Goal: Navigation & Orientation: Find specific page/section

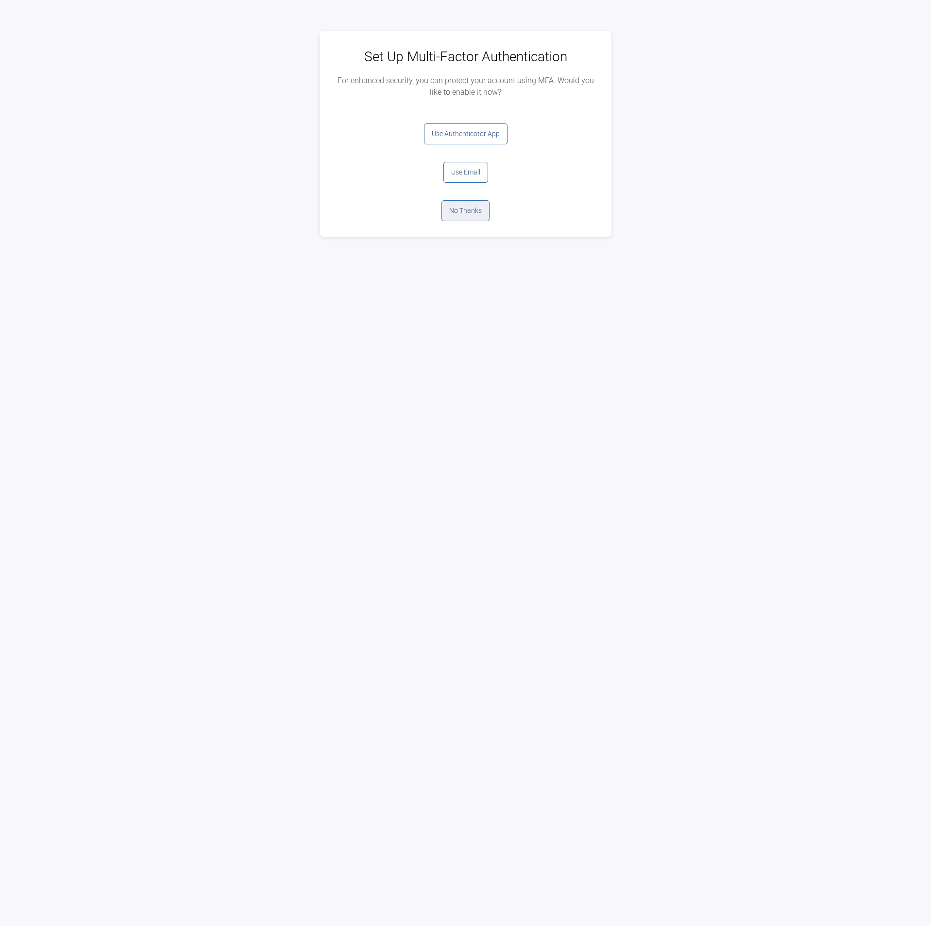
click at [458, 209] on button "No Thanks" at bounding box center [466, 210] width 48 height 21
click at [479, 137] on button "Log Out" at bounding box center [466, 133] width 39 height 21
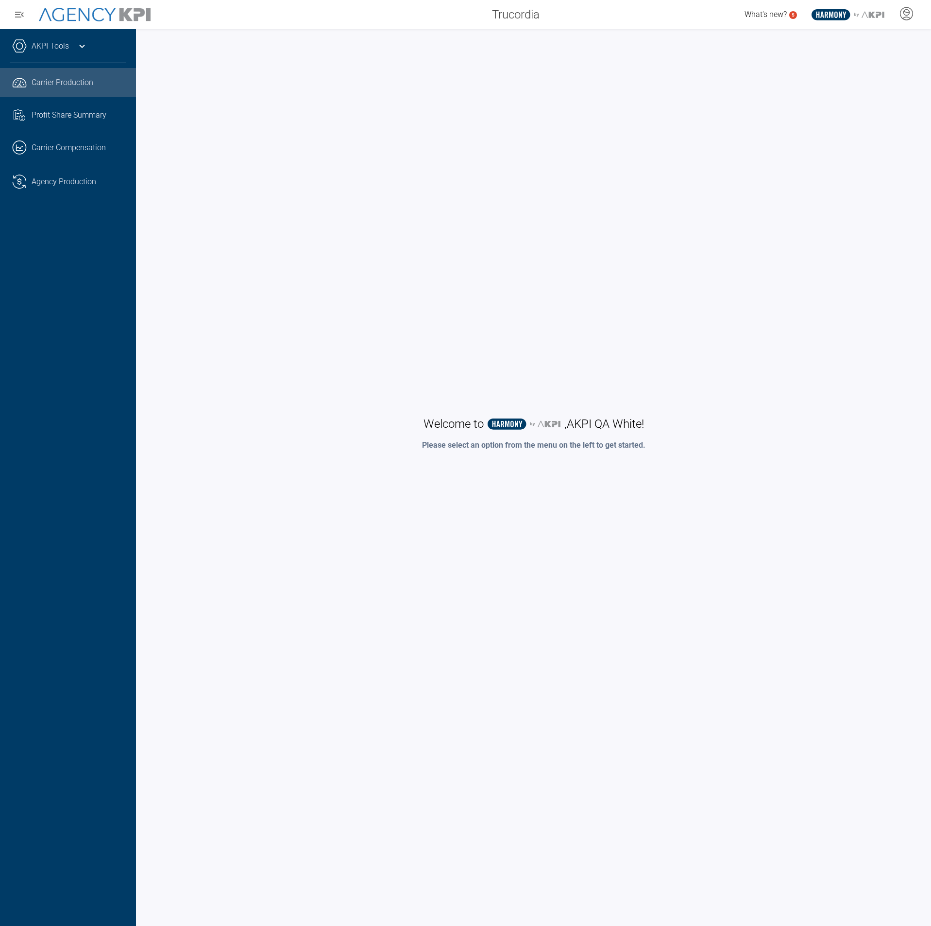
click at [71, 90] on link ".cls-1{fill:none;stroke:#221f20;stroke-linecap:round;stroke-linejoin:round;stro…" at bounding box center [68, 82] width 136 height 29
click at [73, 76] on link ".cls-1{fill:none;stroke:#221f20;stroke-linecap:round;stroke-linejoin:round;stro…" at bounding box center [68, 82] width 136 height 29
click at [73, 187] on link ".cls-1{fill:none;stroke:#221f20;stroke-linecap:round;stroke-linejoin:round;stro…" at bounding box center [68, 181] width 136 height 29
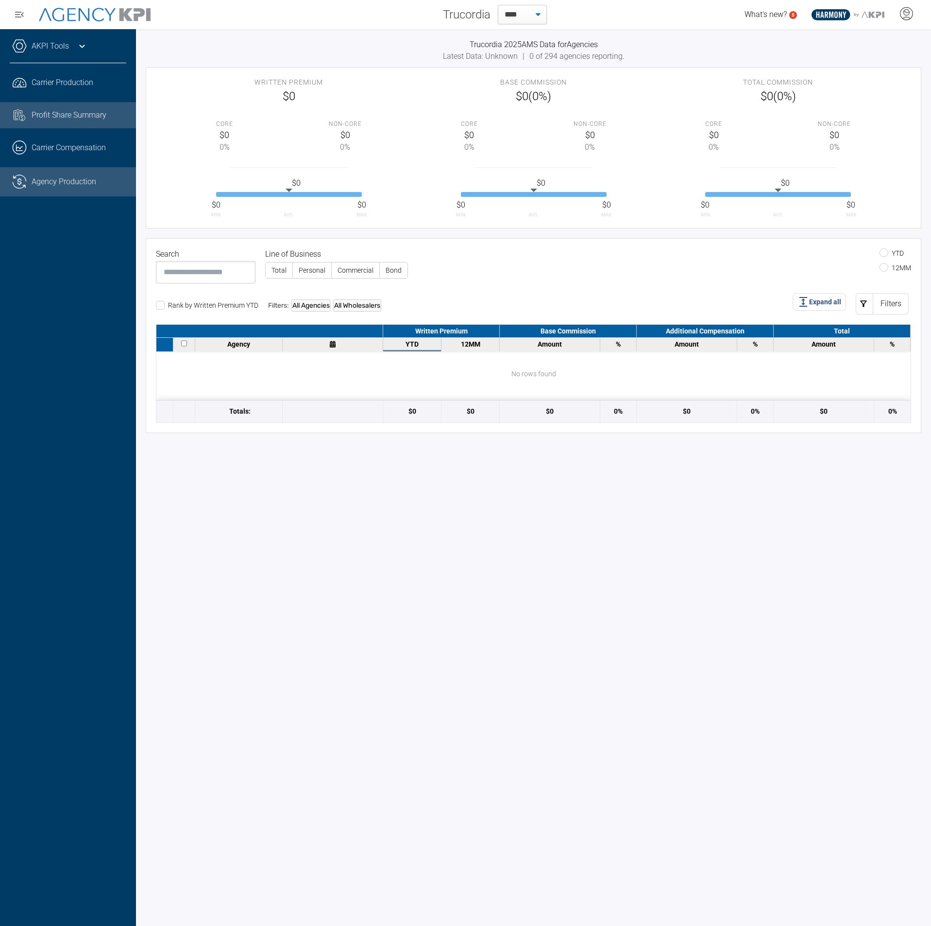
click at [88, 103] on link "Task List Cash Streamline Icon: https://streamlinehq.com Profit Share Summary" at bounding box center [68, 115] width 136 height 26
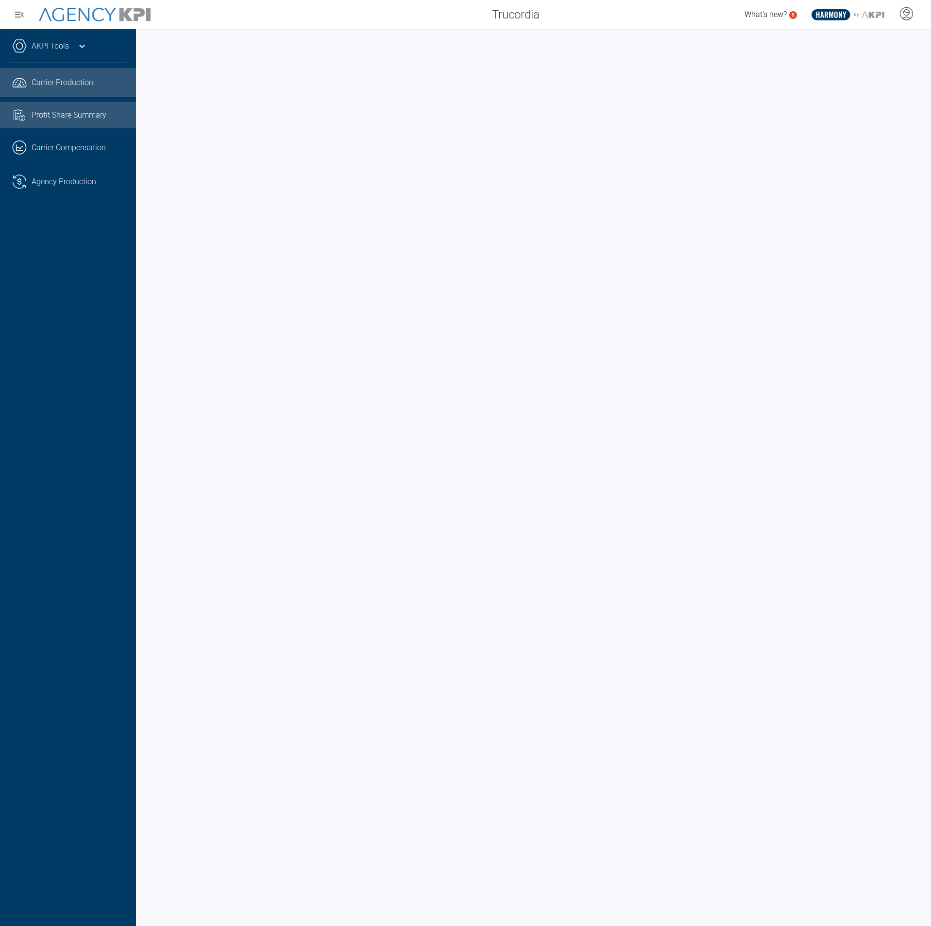
click at [79, 82] on span "Carrier Production" at bounding box center [63, 83] width 62 height 12
click at [70, 235] on div "AKPI Tools AMS Data Upload Carrier Mapping Core Production Data Upload Agency C…" at bounding box center [68, 477] width 136 height 896
click at [96, 80] on div "Carrier Production" at bounding box center [79, 83] width 95 height 12
click at [92, 376] on div "AKPI Tools AMS Data Upload Carrier Mapping Core Production Data Upload Agency C…" at bounding box center [68, 477] width 136 height 896
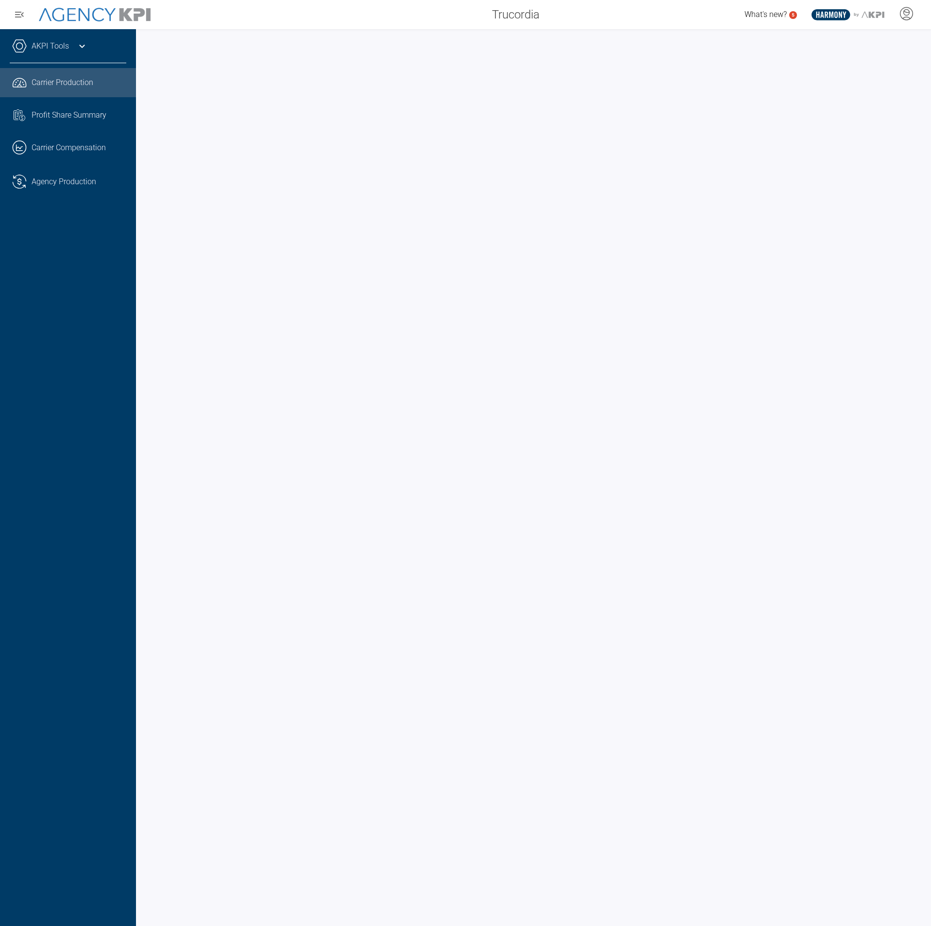
click at [63, 80] on span "Carrier Production" at bounding box center [63, 83] width 62 height 12
click at [76, 114] on span "Profit Share Summary" at bounding box center [69, 115] width 75 height 12
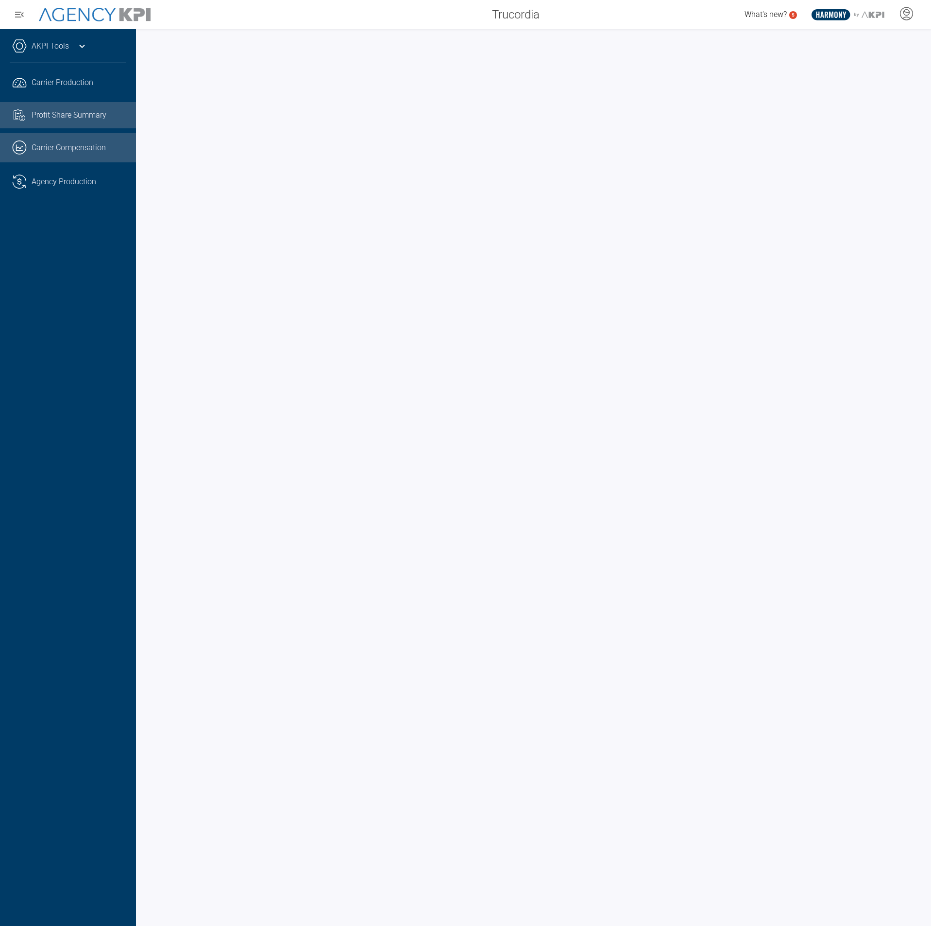
click at [54, 141] on link ".cls-1{fill:none;stroke:#221f20;stroke-linecap:round;stroke-linejoin:round;stro…" at bounding box center [68, 147] width 136 height 29
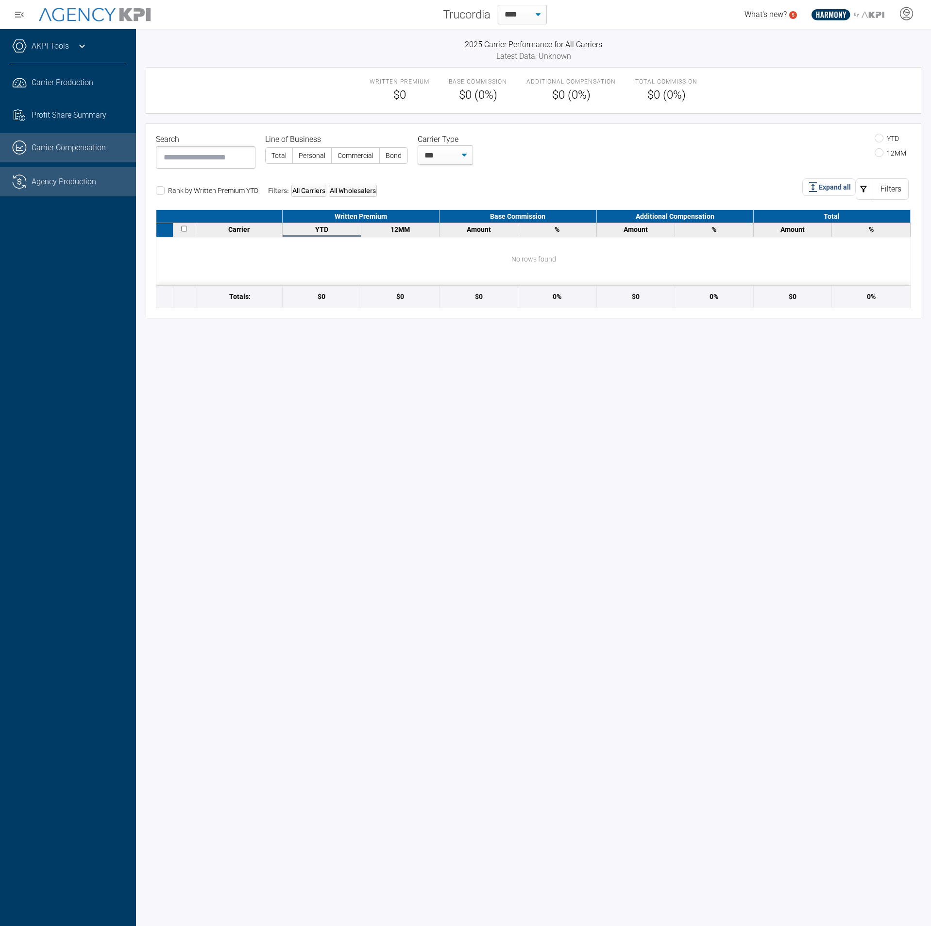
click at [73, 181] on link ".cls-1{fill:none;stroke:#221f20;stroke-linecap:round;stroke-linejoin:round;stro…" at bounding box center [68, 181] width 136 height 29
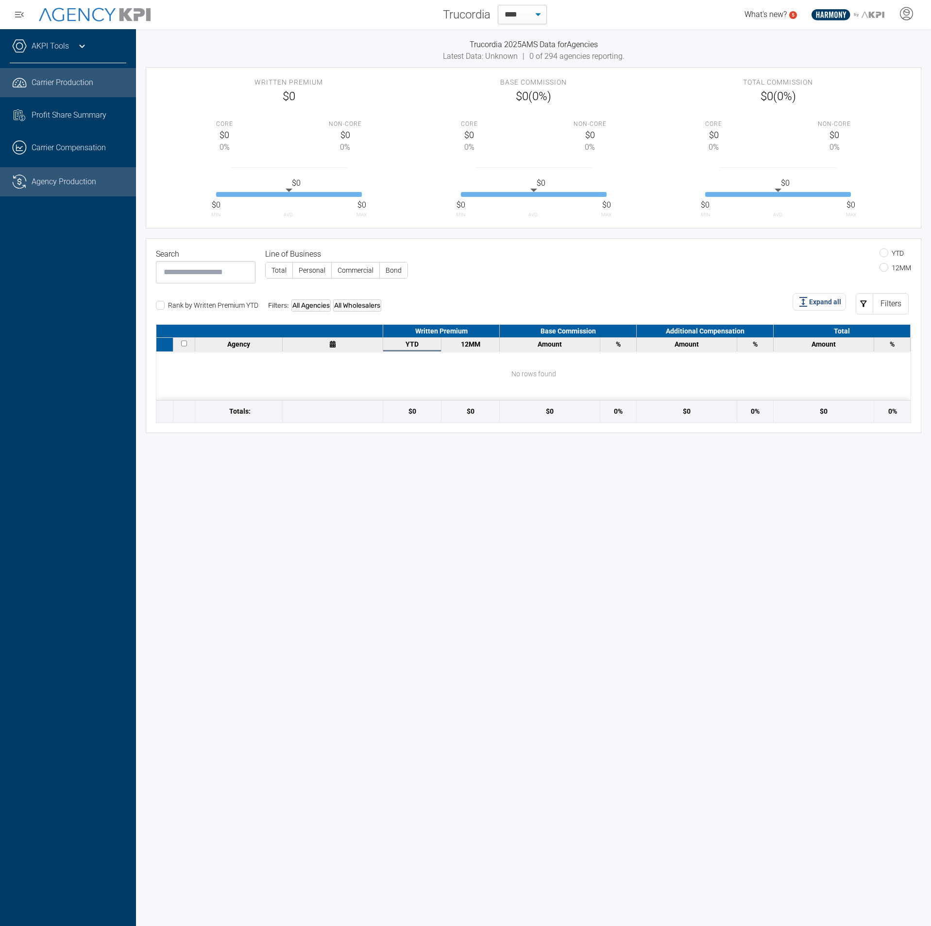
click at [60, 82] on span "Carrier Production" at bounding box center [63, 83] width 62 height 12
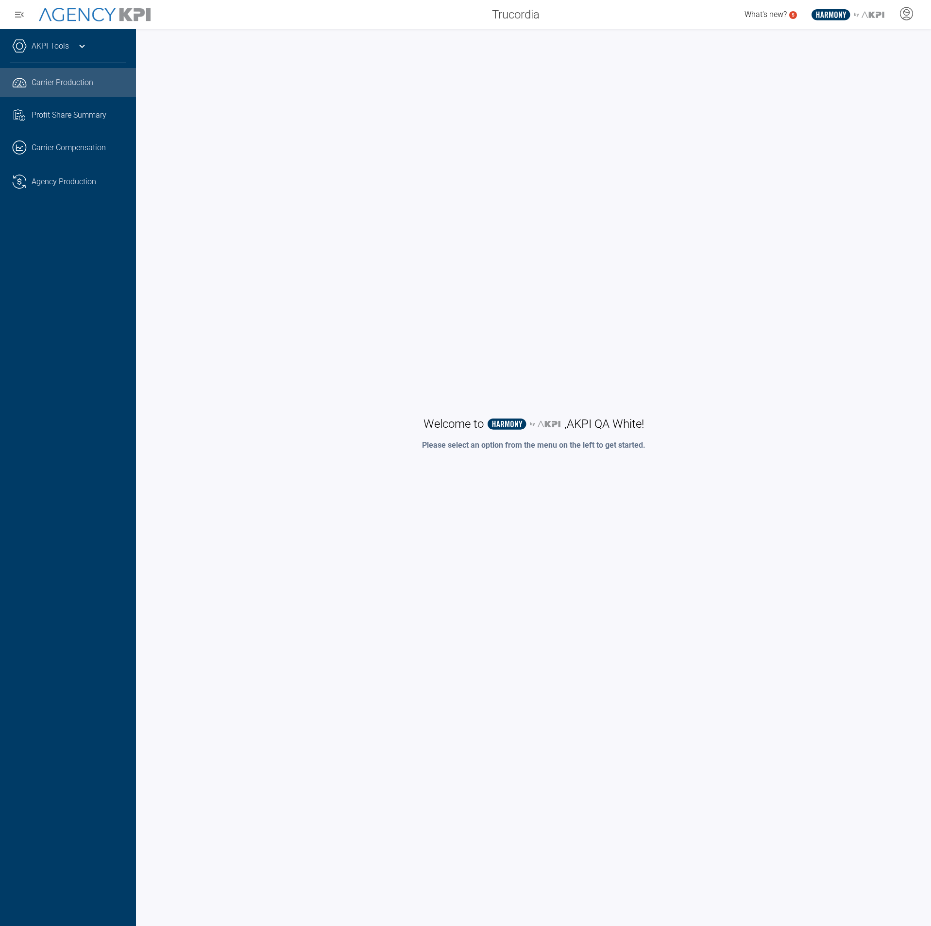
click at [69, 73] on link ".cls-1{fill:none;stroke:#221f20;stroke-linecap:round;stroke-linejoin:round;stro…" at bounding box center [68, 82] width 136 height 29
